Goal: Check status

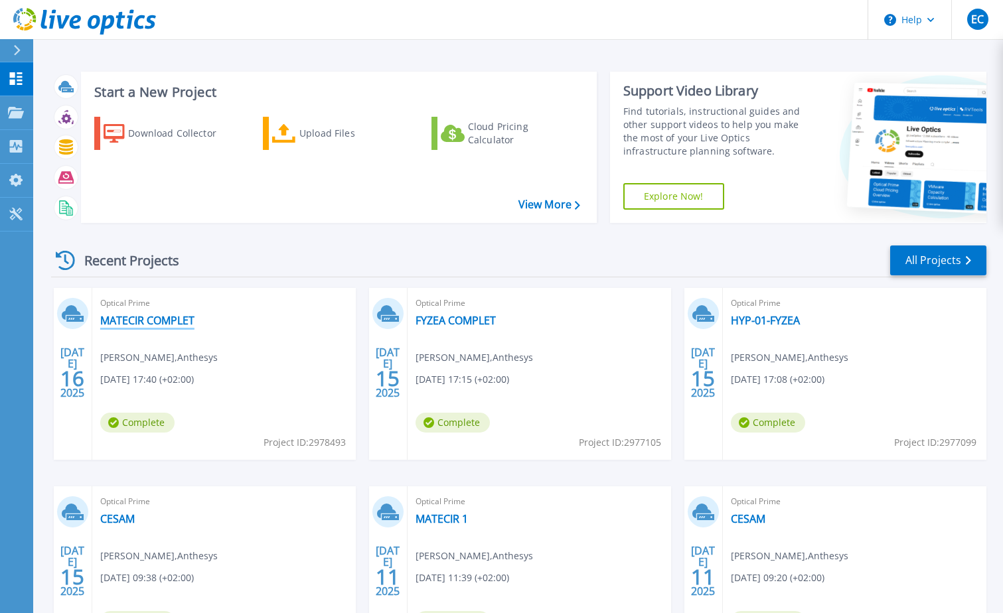
click at [180, 323] on link "MATECIR COMPLET" at bounding box center [147, 320] width 94 height 13
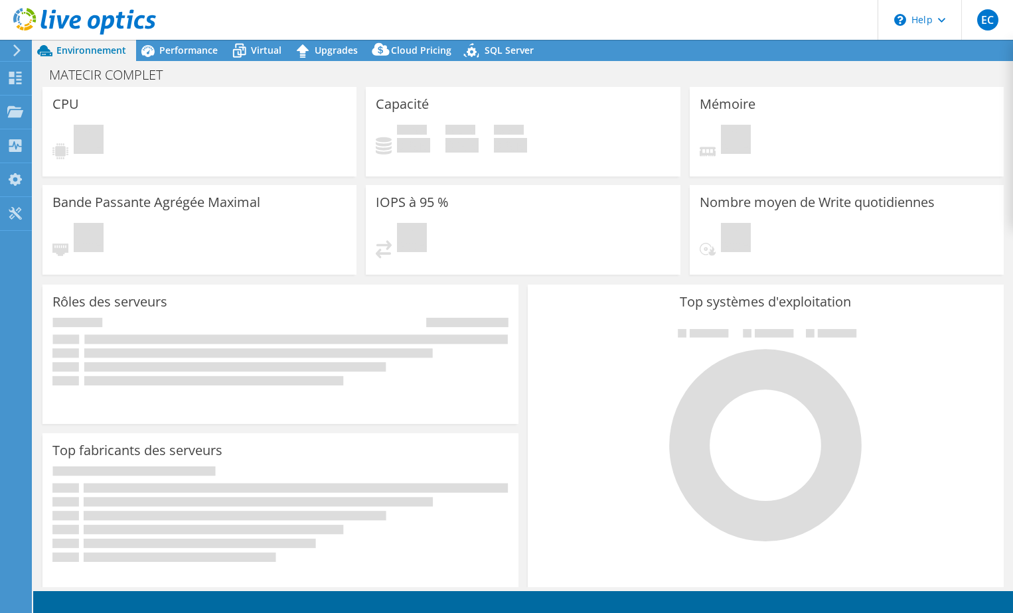
select select "USD"
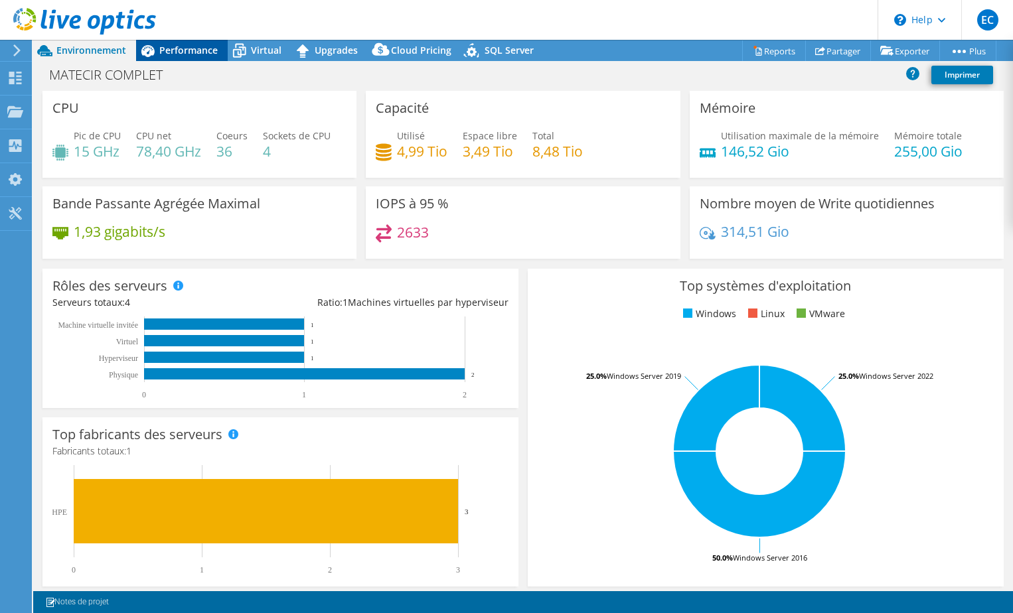
click at [199, 53] on span "Performance" at bounding box center [188, 50] width 58 height 13
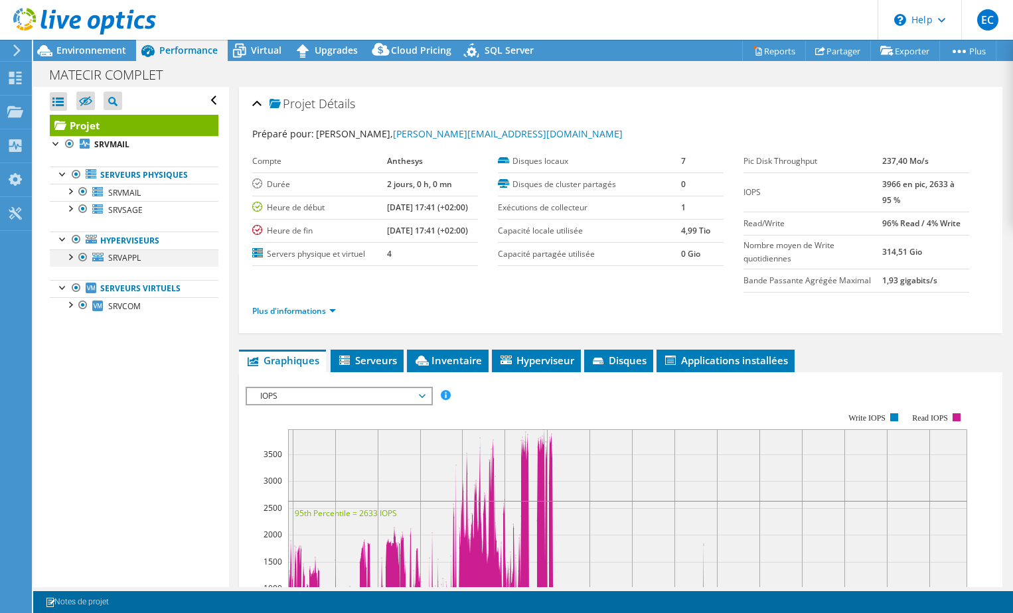
click at [70, 261] on div at bounding box center [69, 256] width 13 height 13
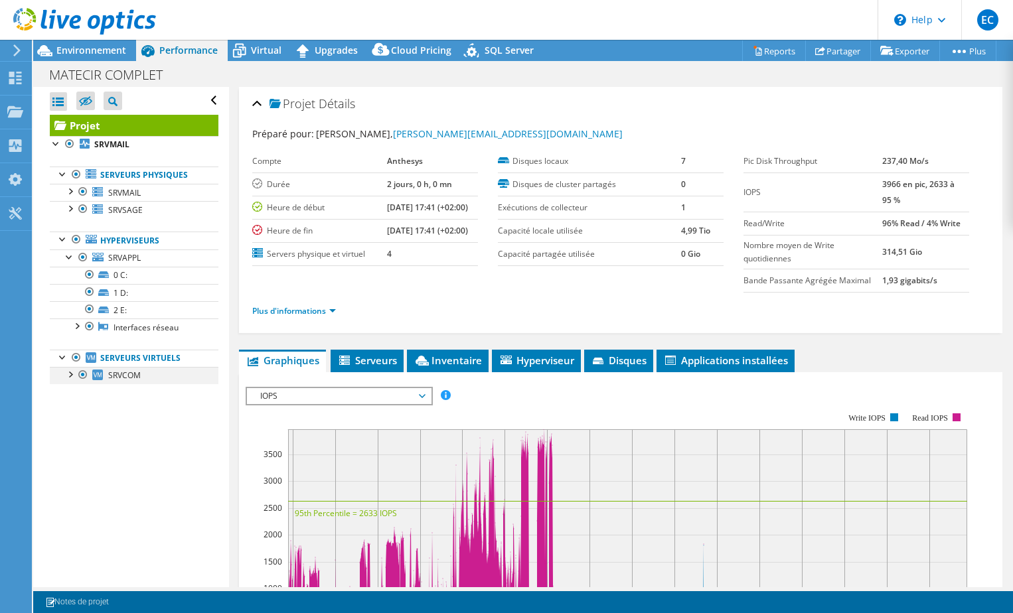
click at [70, 374] on div at bounding box center [69, 373] width 13 height 13
click at [55, 147] on div at bounding box center [56, 142] width 13 height 13
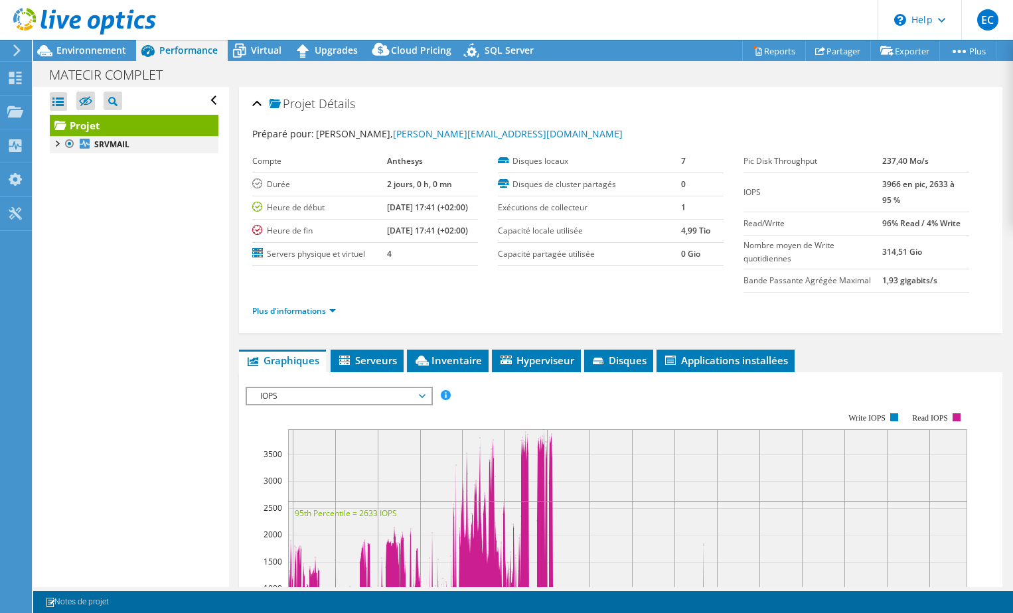
click at [55, 145] on div at bounding box center [56, 142] width 13 height 13
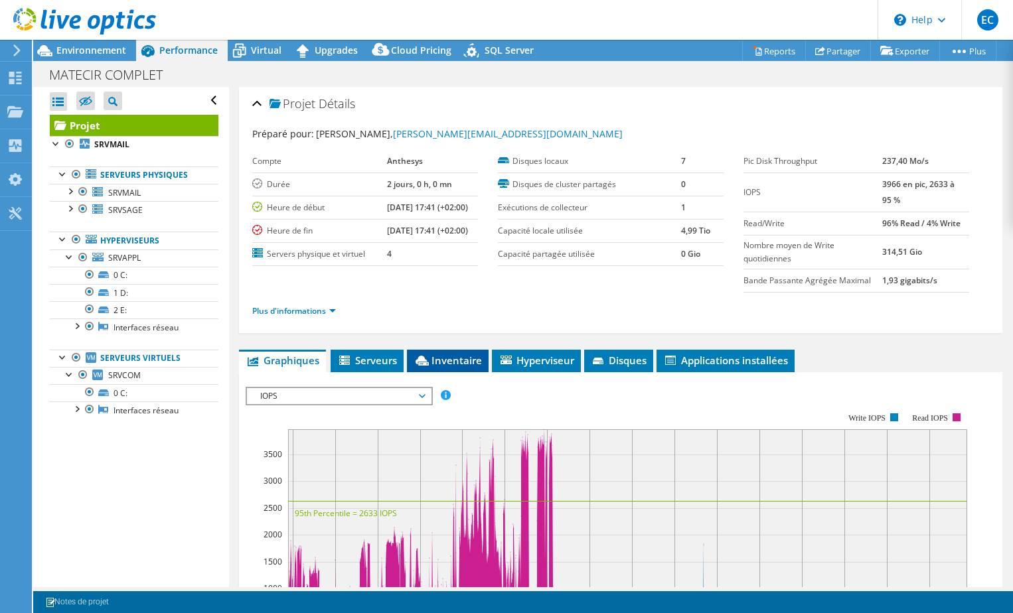
click at [451, 362] on span "Inventaire" at bounding box center [448, 360] width 68 height 13
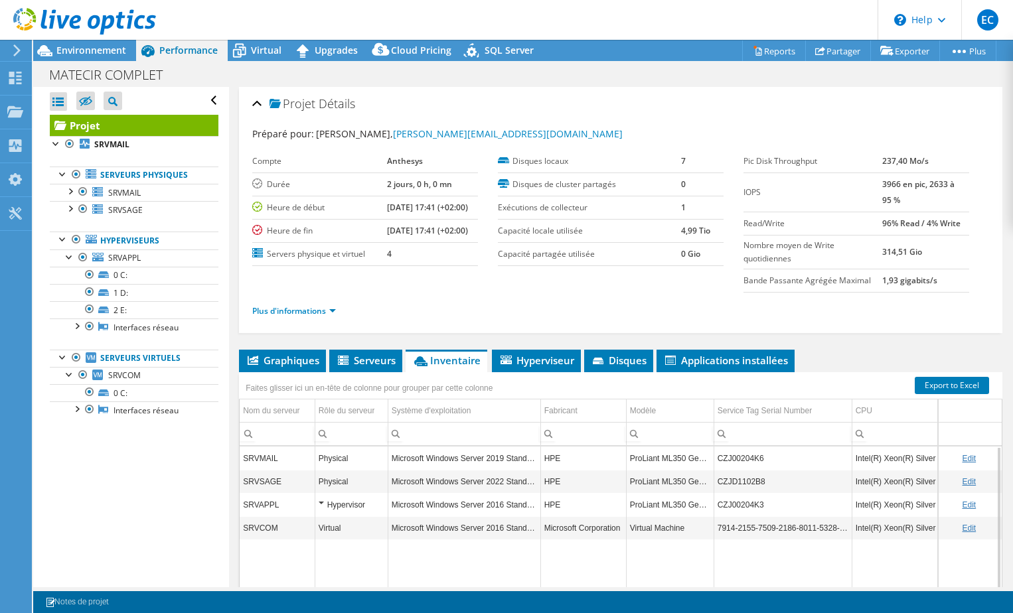
click at [322, 502] on div "Hypervisor" at bounding box center [352, 505] width 66 height 16
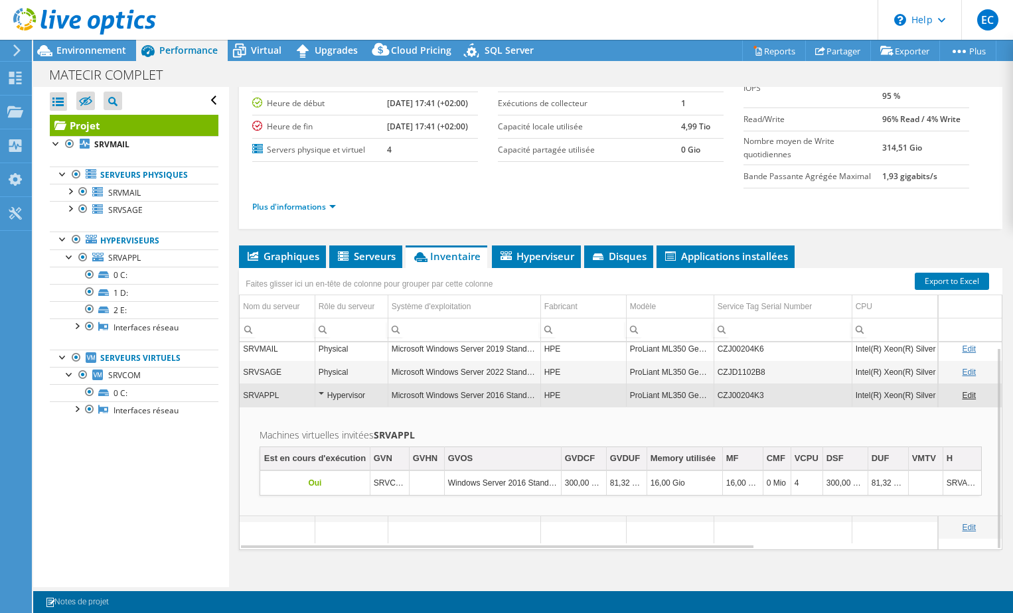
scroll to position [117, 0]
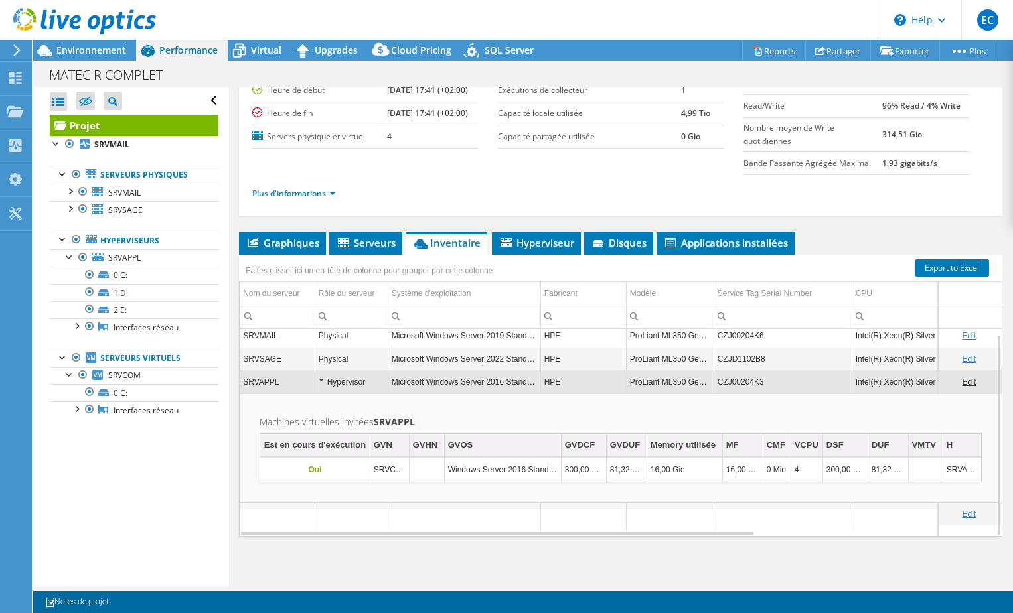
click at [322, 379] on div "Hypervisor" at bounding box center [352, 382] width 66 height 16
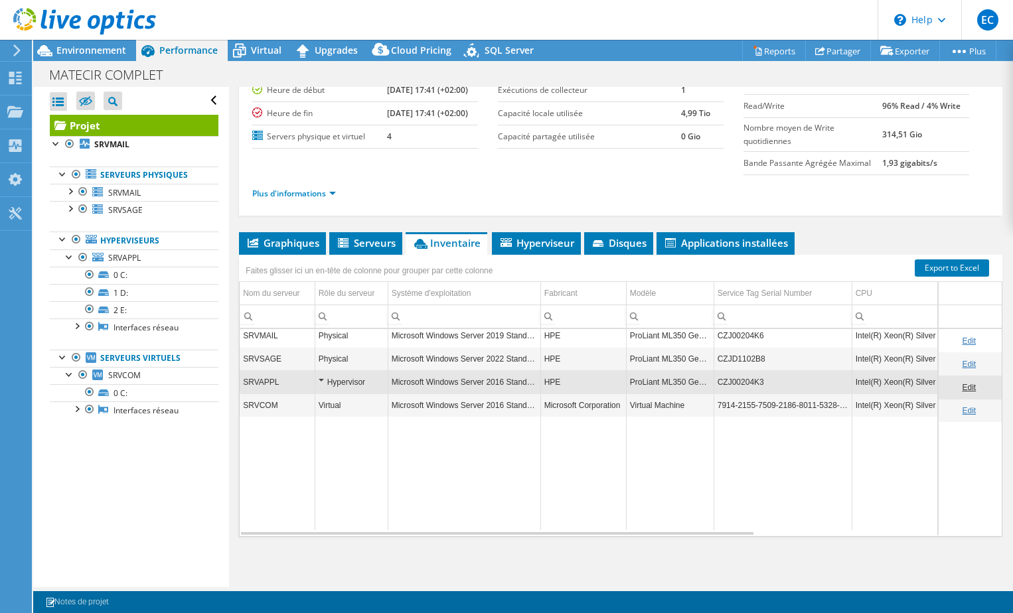
scroll to position [0, 0]
